Goal: Information Seeking & Learning: Learn about a topic

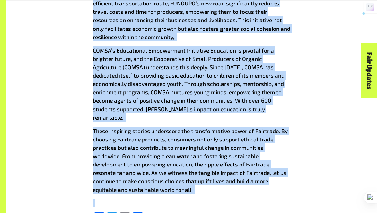
scroll to position [522, 0]
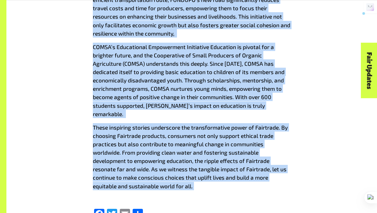
drag, startPoint x: 124, startPoint y: 103, endPoint x: 202, endPoint y: 167, distance: 100.3
copy div "Fairness Prevails: ANZ Businesses and Consumers Embrace Ethical Trade Amid Econ…"
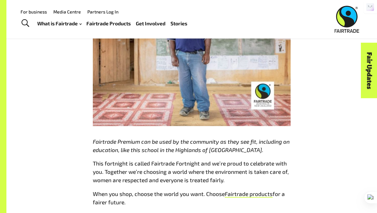
scroll to position [1052, 0]
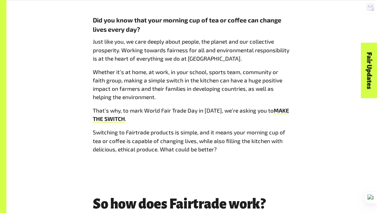
scroll to position [311, 0]
